Goal: Task Accomplishment & Management: Complete application form

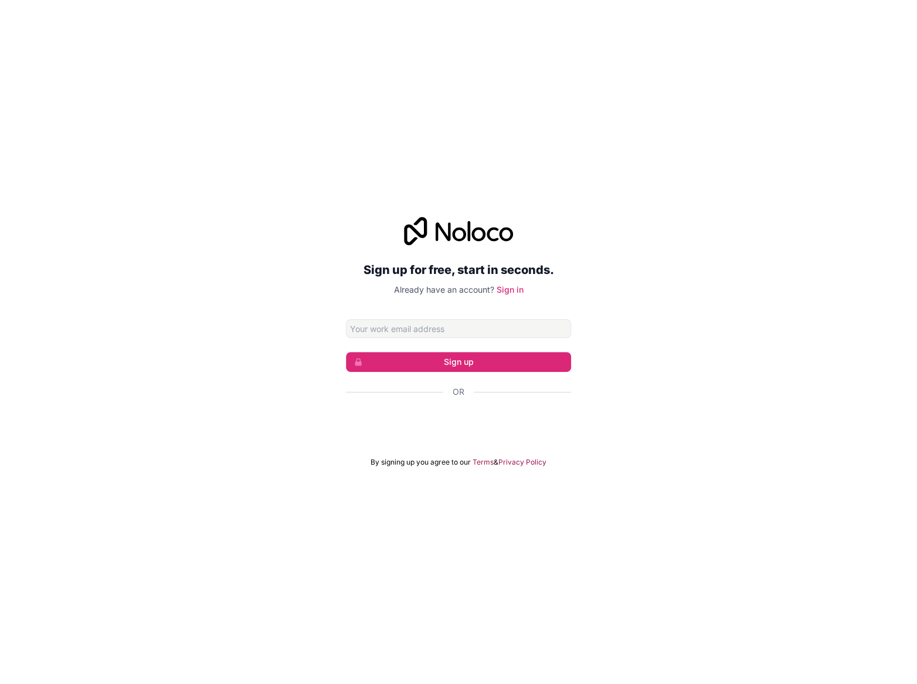
click at [543, 331] on input "Email address" at bounding box center [458, 328] width 225 height 19
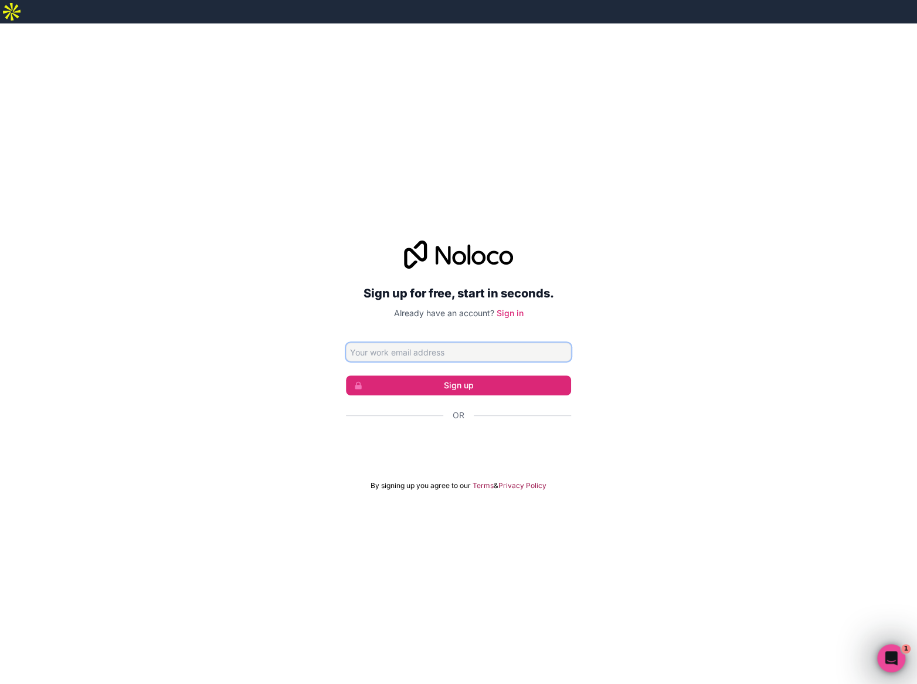
type input "[EMAIL_ADDRESS][DOMAIN_NAME]"
click at [510, 308] on link "Sign in" at bounding box center [510, 313] width 27 height 10
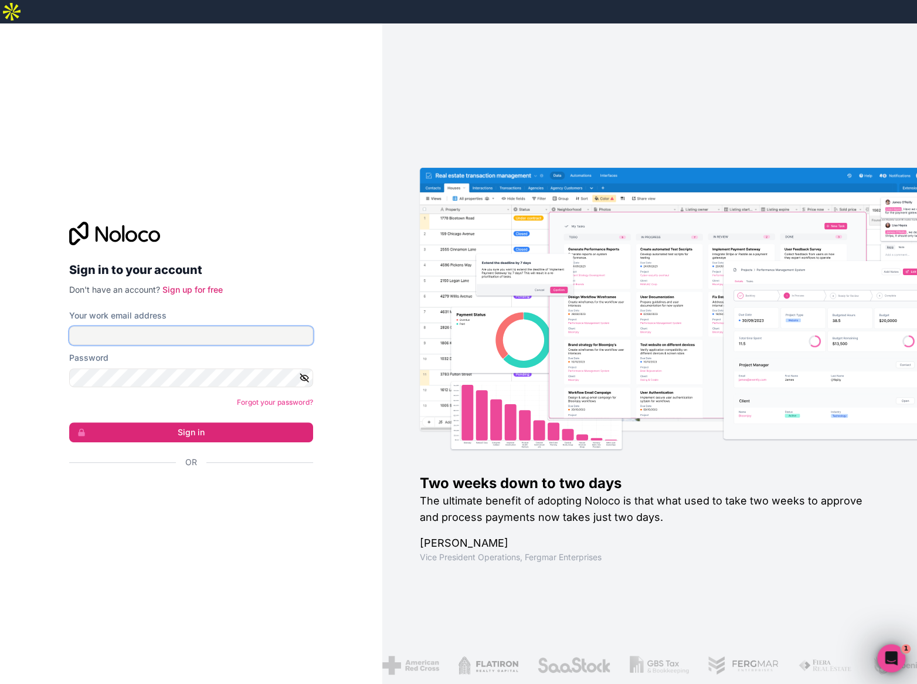
click at [275, 326] on input "Your work email address" at bounding box center [191, 335] width 244 height 19
type input "[EMAIL_ADDRESS][DOMAIN_NAME]"
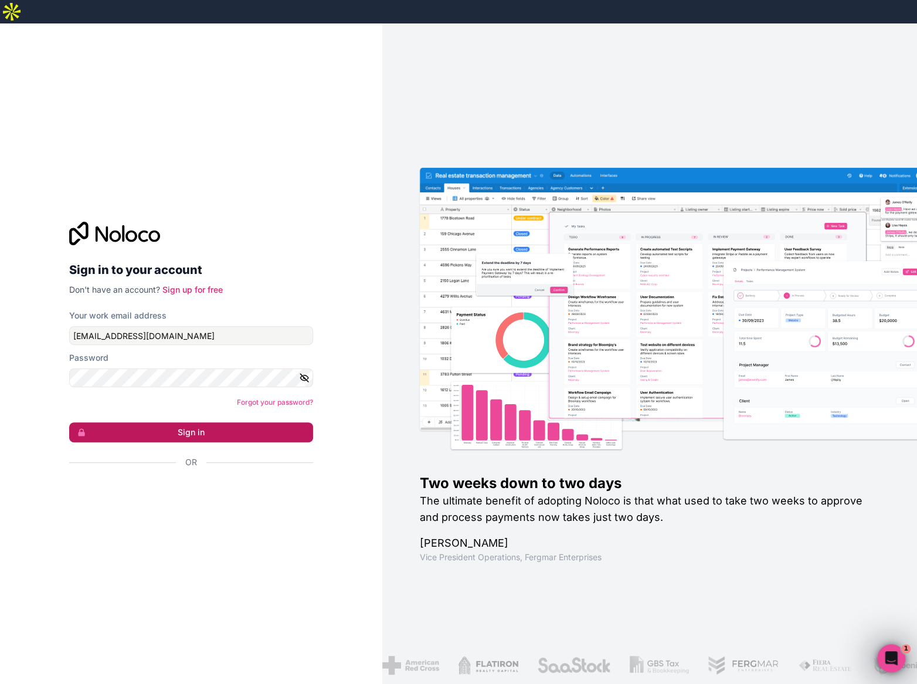
click at [180, 422] on button "Sign in" at bounding box center [191, 432] width 244 height 20
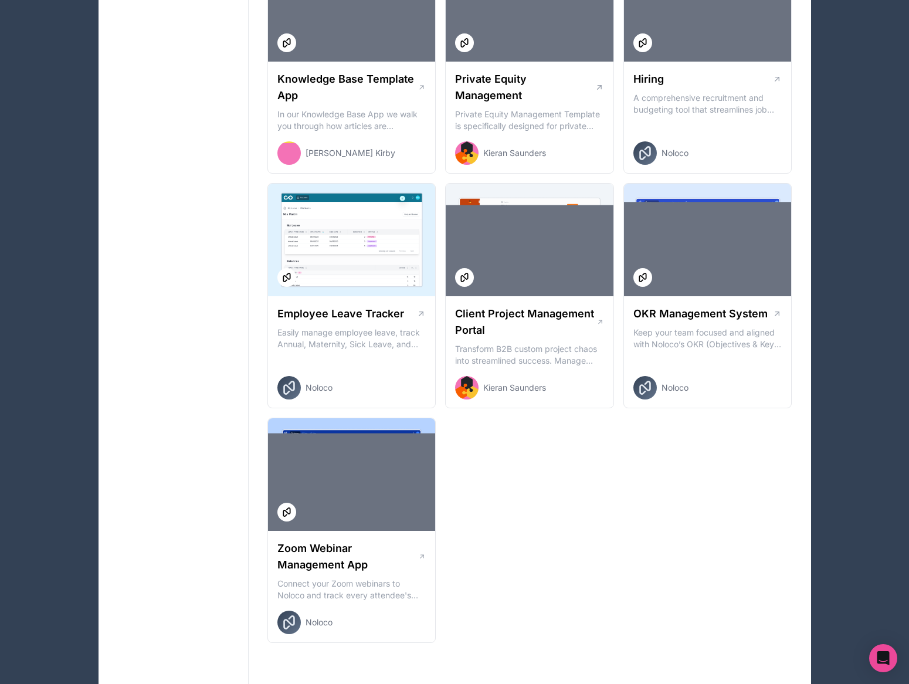
scroll to position [1489, 0]
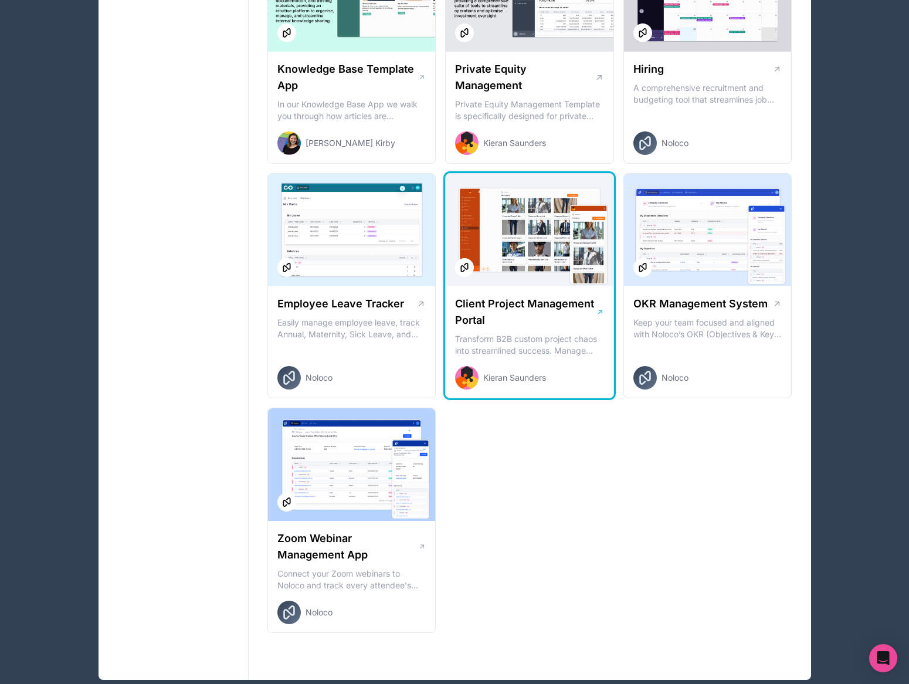
click at [580, 333] on p "Transform B2B custom project chaos into streamlined success. Manage client inqu…" at bounding box center [529, 344] width 149 height 23
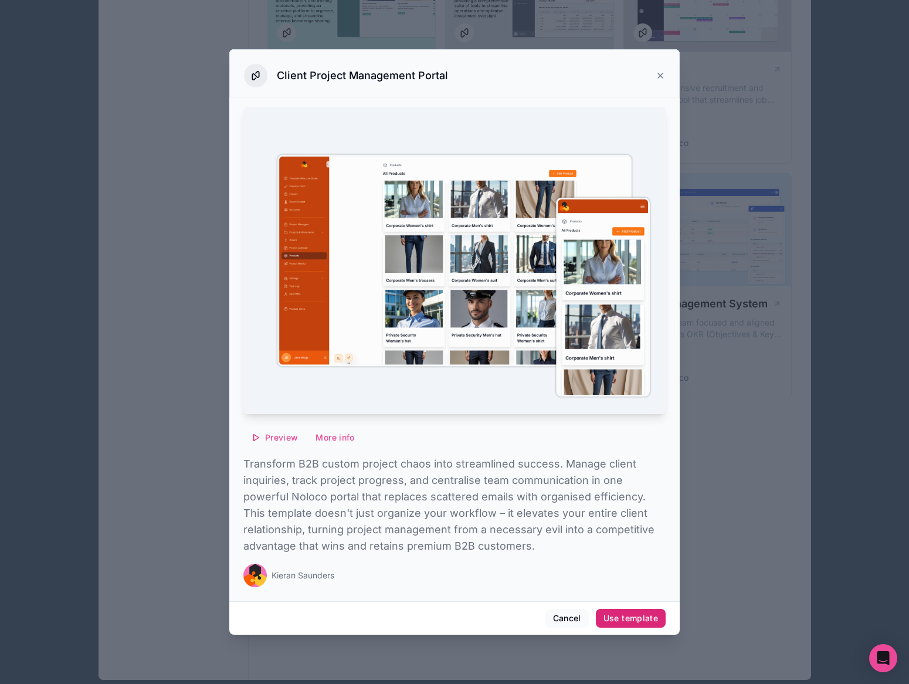
click at [619, 624] on button "Use template" at bounding box center [631, 618] width 70 height 19
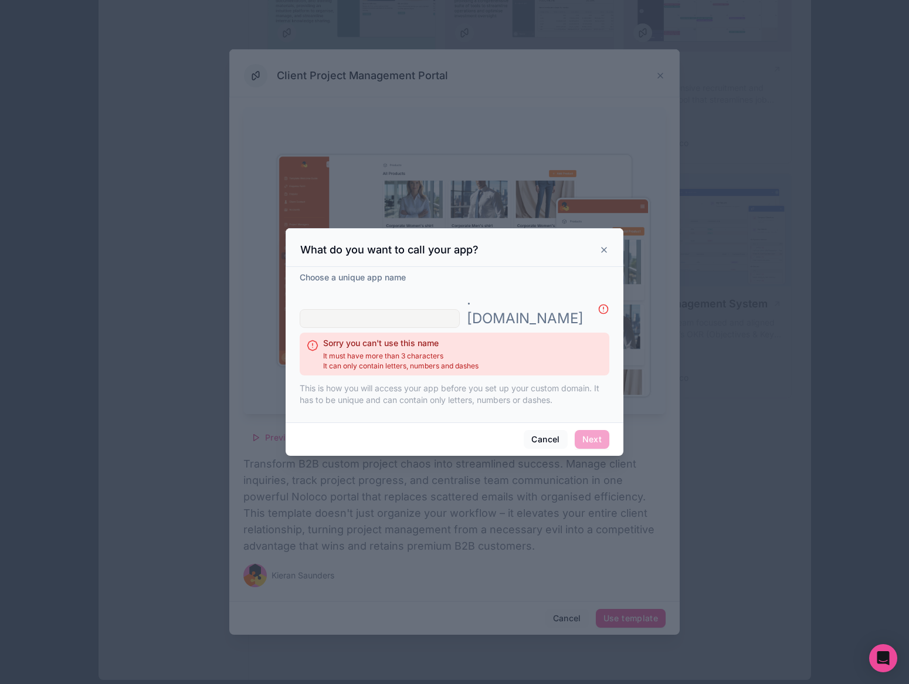
click at [460, 309] on input "text" at bounding box center [380, 318] width 160 height 19
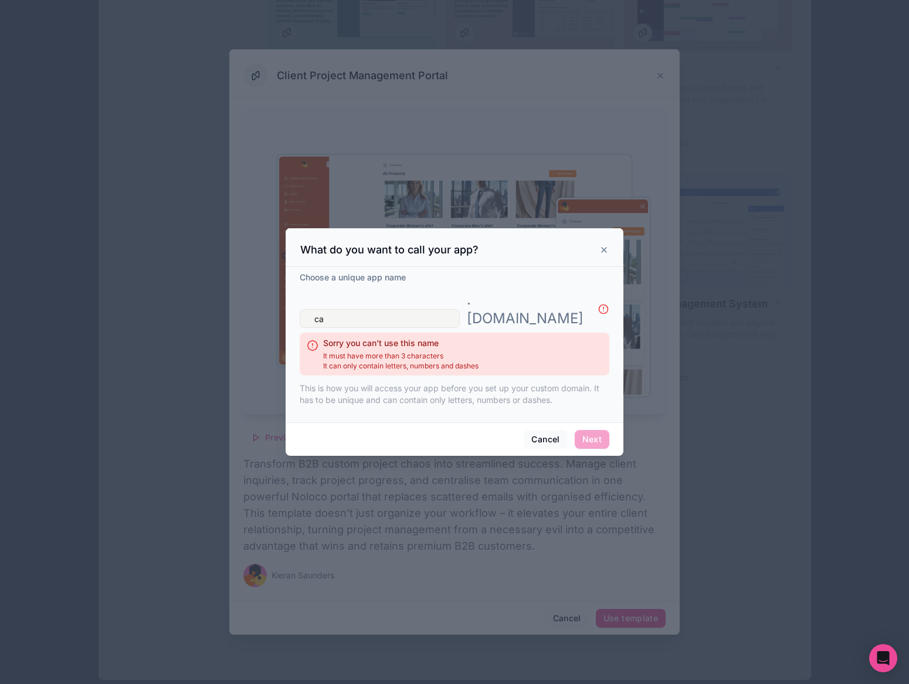
type input "c"
type input "v"
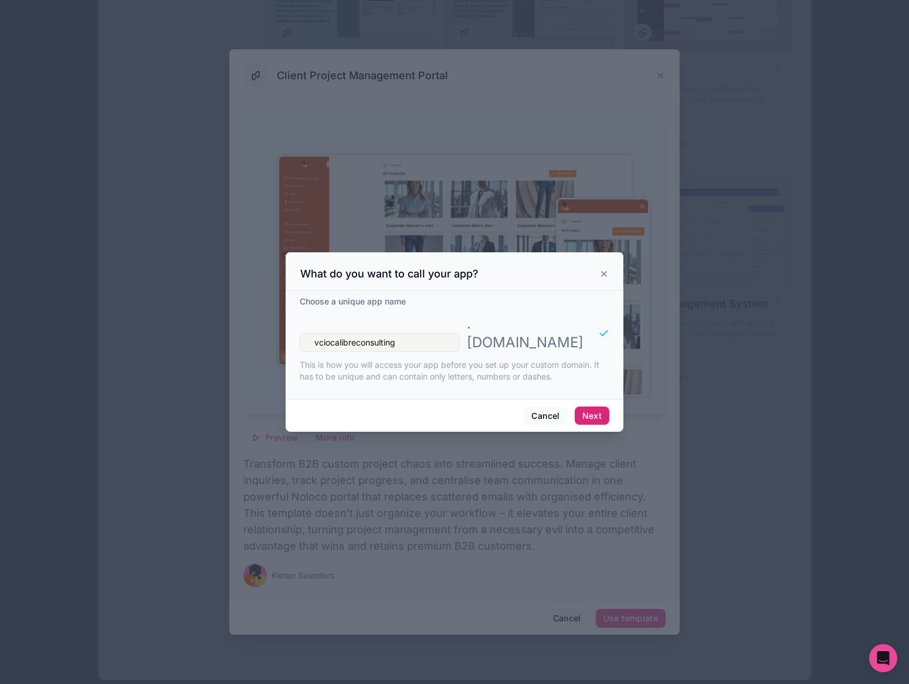
type input "vciocalibreconsulting"
click at [599, 409] on button "Next" at bounding box center [592, 416] width 35 height 19
click at [589, 407] on button "Next" at bounding box center [592, 416] width 35 height 19
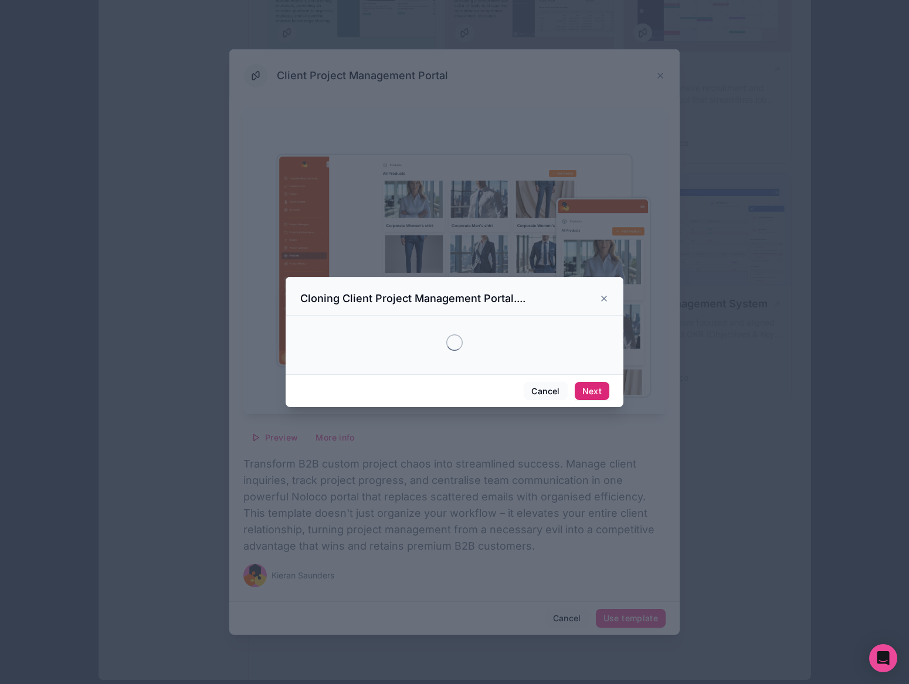
click at [589, 401] on div "Cancel Next" at bounding box center [455, 390] width 338 height 33
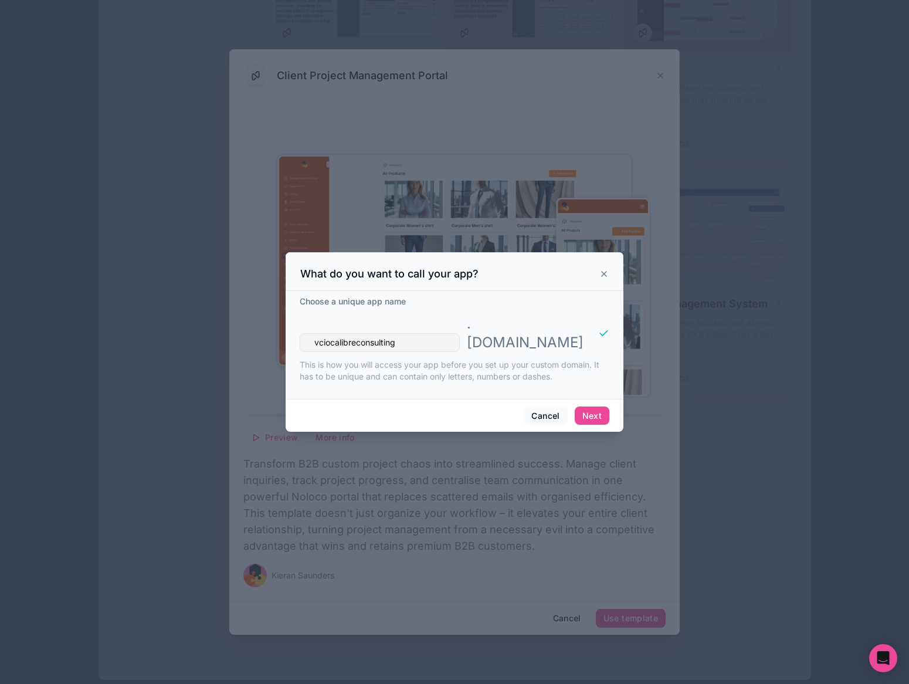
click at [832, 205] on div at bounding box center [454, 342] width 909 height 684
